Goal: Navigation & Orientation: Find specific page/section

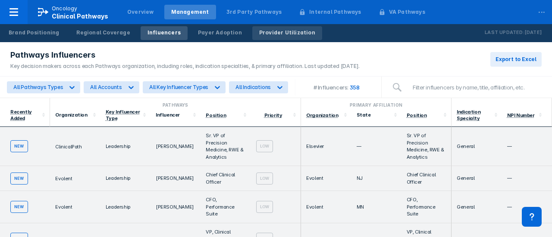
click at [259, 35] on div "Provider Utilization" at bounding box center [287, 33] width 56 height 8
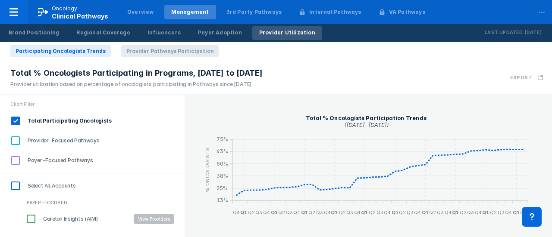
click at [179, 57] on span "Provider Pathways Participation" at bounding box center [170, 51] width 98 height 12
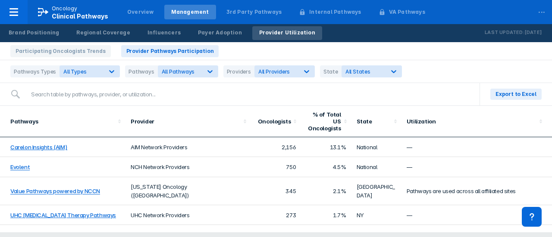
click at [119, 13] on div "Overview Management 3rd Party Pathways Internal Pathways VA Pathways" at bounding box center [276, 12] width 315 height 24
click at [122, 15] on div "Overview" at bounding box center [140, 12] width 41 height 15
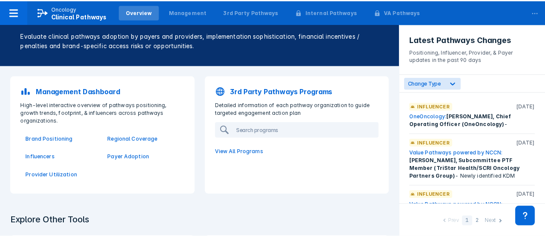
scroll to position [43, 0]
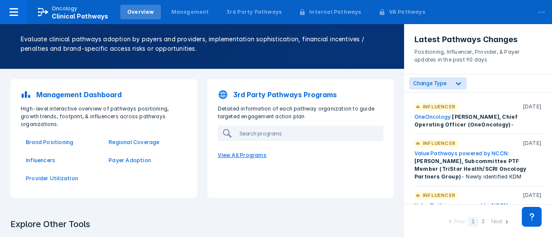
click at [227, 156] on p "View All Programs" at bounding box center [300, 156] width 176 height 18
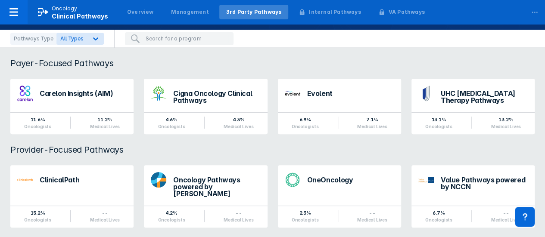
scroll to position [75, 0]
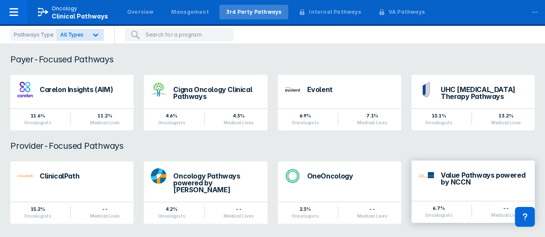
click at [461, 181] on div "Value Pathways powered by NCCN" at bounding box center [484, 179] width 87 height 14
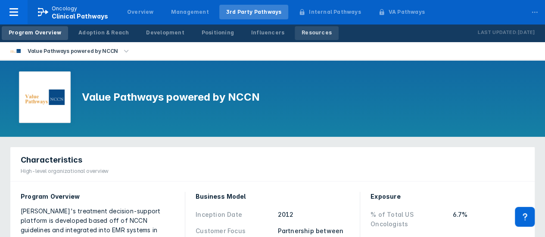
click at [302, 29] on div "Resources" at bounding box center [317, 33] width 30 height 8
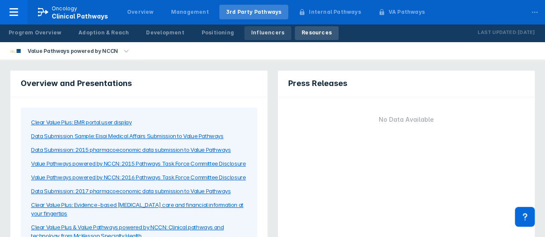
click at [272, 28] on link "Influencers" at bounding box center [267, 33] width 47 height 14
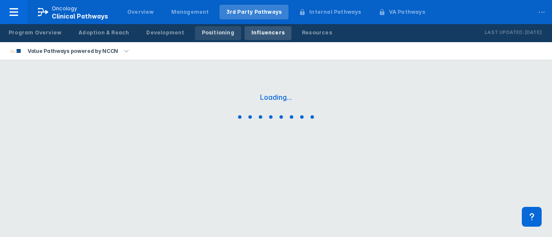
click at [202, 30] on div "Positioning" at bounding box center [218, 33] width 32 height 8
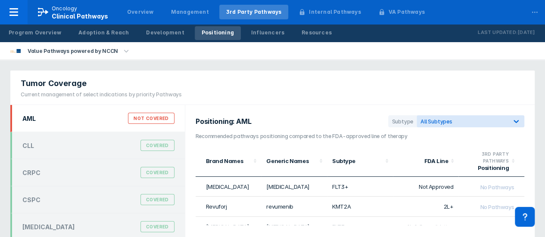
click at [154, 45] on div "Value Pathways powered by NCCN" at bounding box center [272, 51] width 545 height 18
click at [157, 29] on div "Development" at bounding box center [165, 33] width 38 height 8
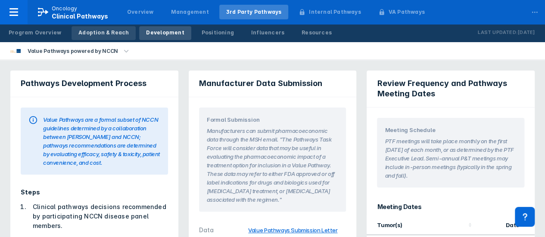
click at [102, 31] on div "Adoption & Reach" at bounding box center [103, 33] width 50 height 8
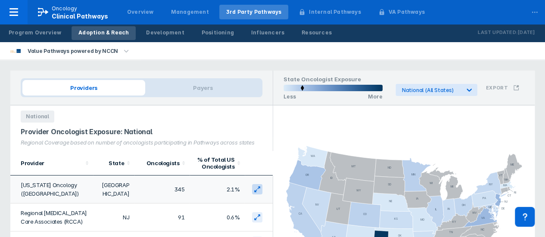
click at [252, 190] on button at bounding box center [257, 189] width 10 height 10
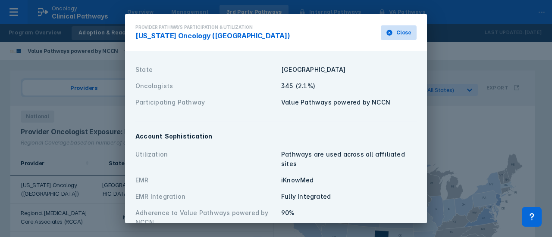
click at [408, 31] on button "Close" at bounding box center [399, 32] width 36 height 15
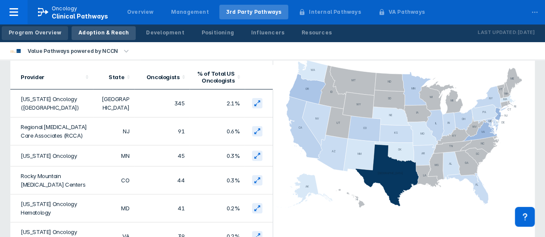
click at [32, 31] on div "Program Overview" at bounding box center [35, 33] width 53 height 8
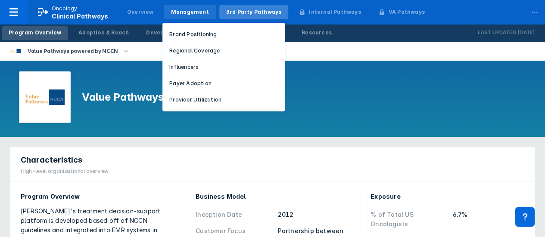
click at [181, 16] on div "Management" at bounding box center [190, 12] width 52 height 15
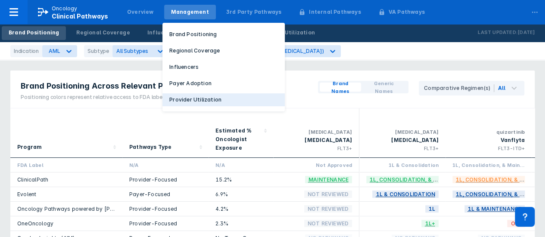
click at [188, 98] on p "Provider Utilization" at bounding box center [195, 100] width 52 height 8
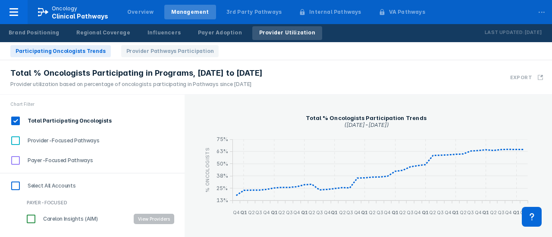
click at [182, 42] on div "Brand Positioning Regional Coverage Influencers Payer Adoption Provider Utiliza…" at bounding box center [162, 33] width 324 height 18
click at [182, 49] on span "Provider Pathways Participation" at bounding box center [170, 51] width 98 height 12
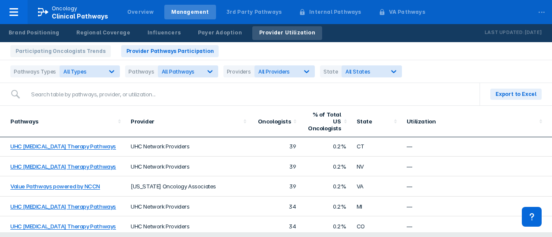
scroll to position [1383, 0]
